Goal: Find specific page/section: Find specific page/section

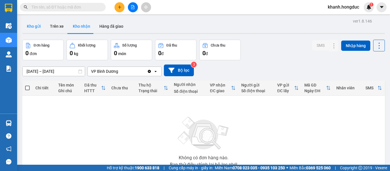
click at [34, 27] on button "Kho gửi" at bounding box center [33, 26] width 23 height 14
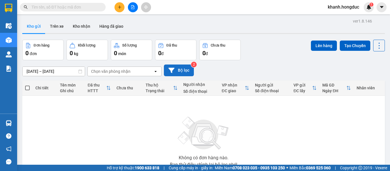
click at [182, 68] on button "Bộ lọc" at bounding box center [179, 71] width 30 height 12
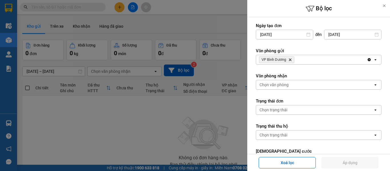
click at [291, 60] on icon "VP Bình Dương, close by backspace" at bounding box center [290, 60] width 3 height 3
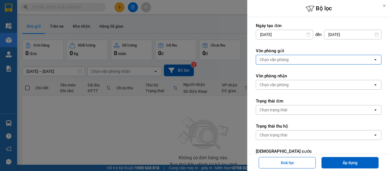
click at [291, 60] on div "Chọn văn phòng" at bounding box center [314, 59] width 117 height 9
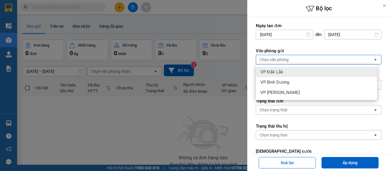
click at [283, 72] on div "VP Đắk Lắk" at bounding box center [316, 72] width 121 height 10
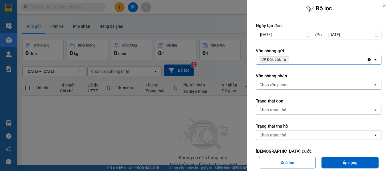
click at [284, 83] on div "Chọn văn phòng" at bounding box center [274, 85] width 29 height 6
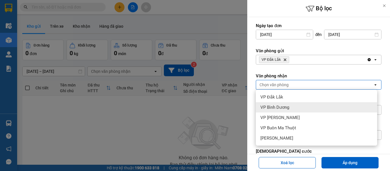
click at [286, 107] on span "VP Bình Dương" at bounding box center [275, 108] width 29 height 6
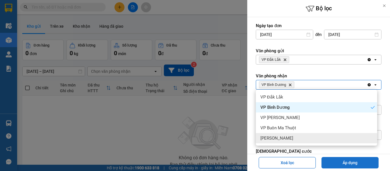
click at [351, 164] on button "Áp dụng" at bounding box center [350, 162] width 57 height 11
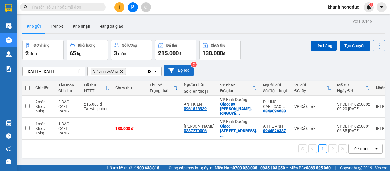
click at [184, 73] on button "Bộ lọc" at bounding box center [179, 71] width 30 height 12
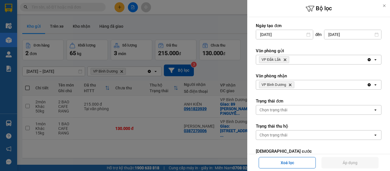
click at [291, 86] on icon "Delete" at bounding box center [290, 84] width 3 height 3
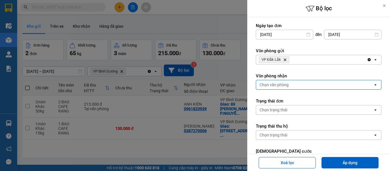
click at [291, 86] on div "Chọn văn phòng" at bounding box center [314, 84] width 117 height 9
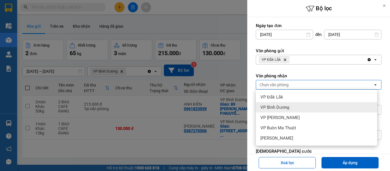
click at [286, 105] on span "VP Bình Dương" at bounding box center [275, 108] width 29 height 6
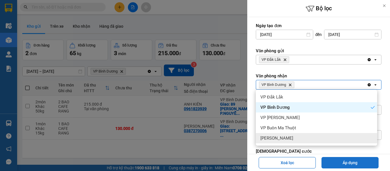
click at [335, 163] on button "Áp dụng" at bounding box center [350, 162] width 57 height 11
